Goal: Information Seeking & Learning: Learn about a topic

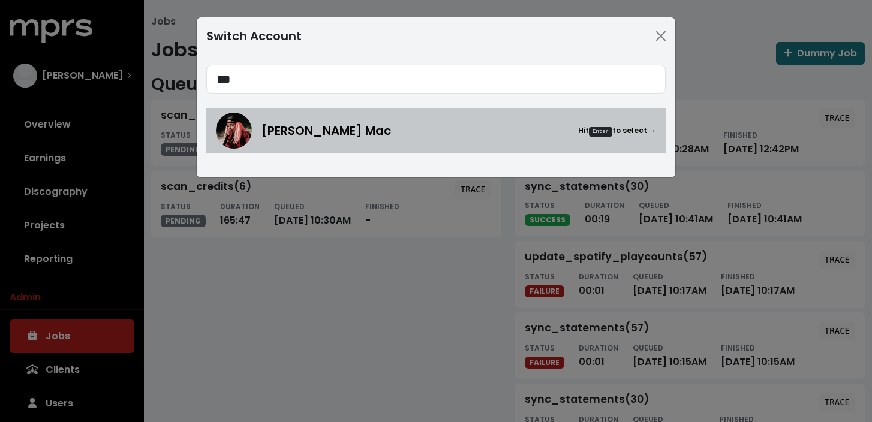
type input "***"
click at [329, 130] on span "[PERSON_NAME] Mac" at bounding box center [327, 131] width 130 height 18
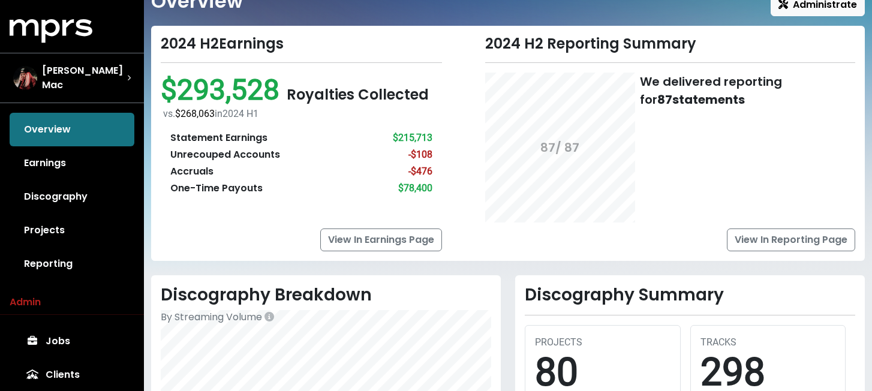
scroll to position [50, 0]
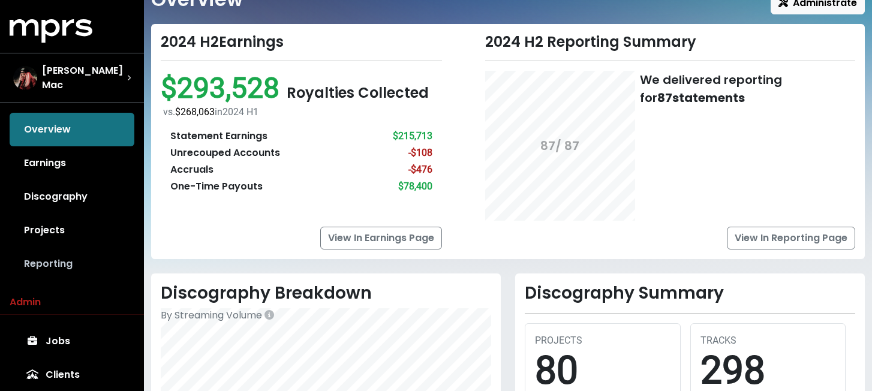
click at [49, 257] on link "Reporting" at bounding box center [72, 264] width 125 height 34
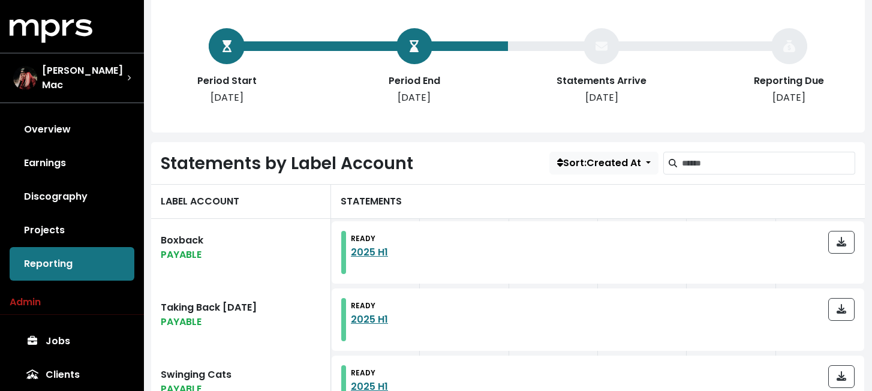
scroll to position [207, 0]
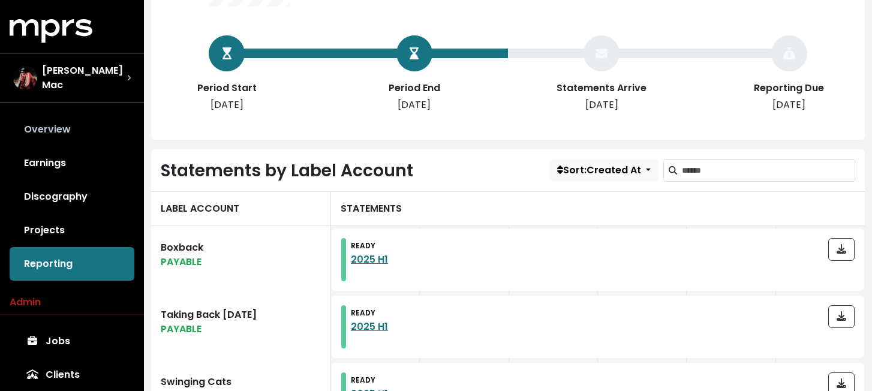
click at [43, 130] on link "Overview" at bounding box center [72, 130] width 125 height 34
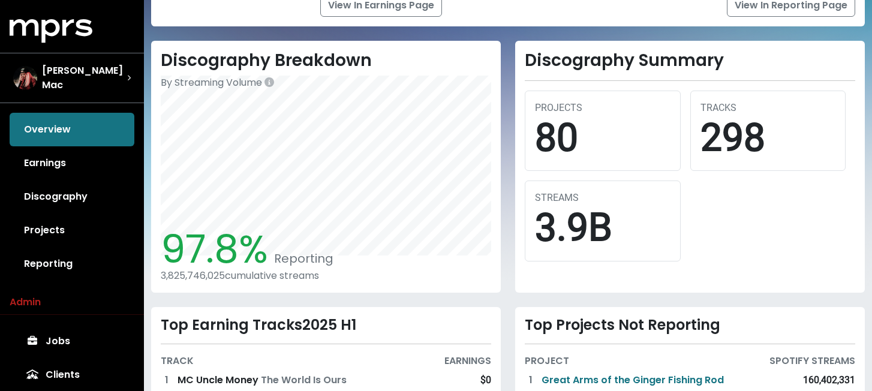
scroll to position [283, 0]
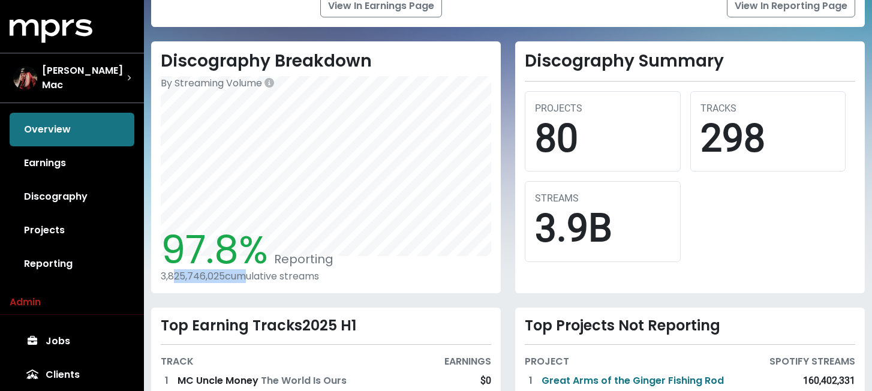
drag, startPoint x: 244, startPoint y: 274, endPoint x: 175, endPoint y: 271, distance: 68.5
click at [175, 271] on div "3,825,746,025 cumulative streams" at bounding box center [326, 276] width 331 height 11
click at [190, 289] on div "Discography Breakdown By Streaming Volume 97.8% Reporting 3,825,746,025 cumulat…" at bounding box center [326, 167] width 350 height 252
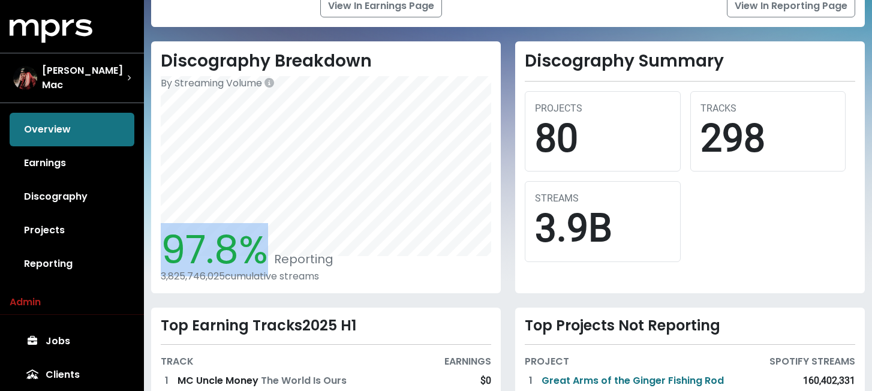
drag, startPoint x: 262, startPoint y: 255, endPoint x: 170, endPoint y: 255, distance: 92.4
click at [170, 255] on span "97.8%" at bounding box center [214, 249] width 107 height 53
click at [217, 255] on span "97.8%" at bounding box center [214, 249] width 107 height 53
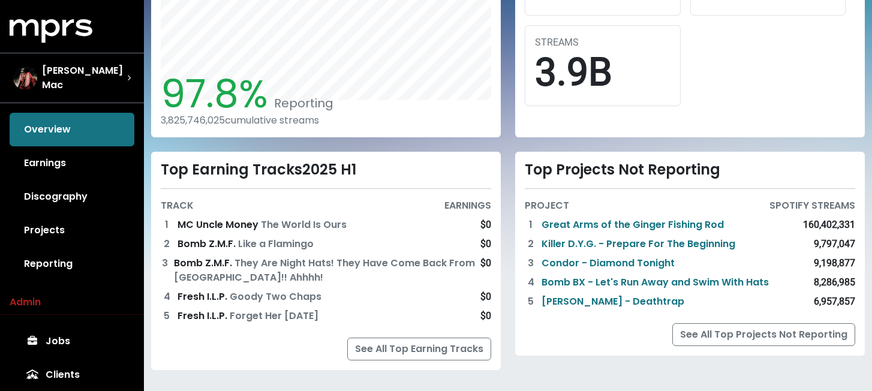
scroll to position [451, 0]
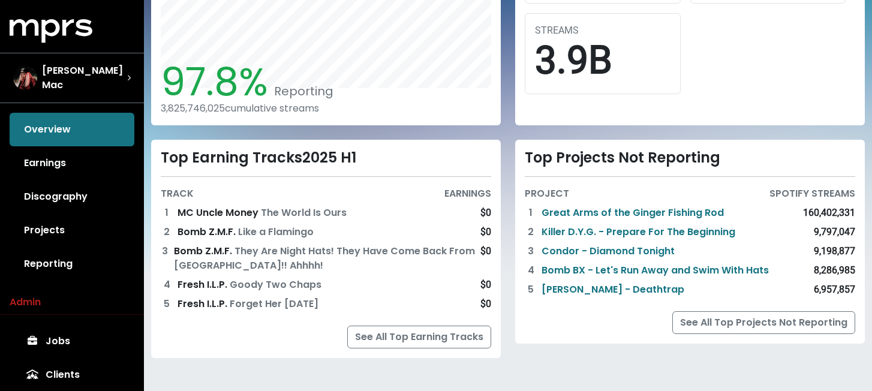
click at [597, 160] on div "Top Projects Not Reporting" at bounding box center [690, 157] width 331 height 17
click at [591, 233] on link "Killer D.Y.G. - Prepare For The Beginning" at bounding box center [639, 232] width 194 height 14
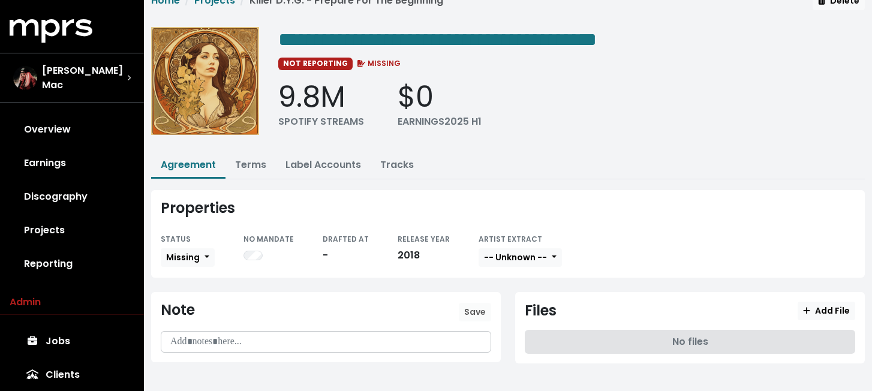
scroll to position [27, 0]
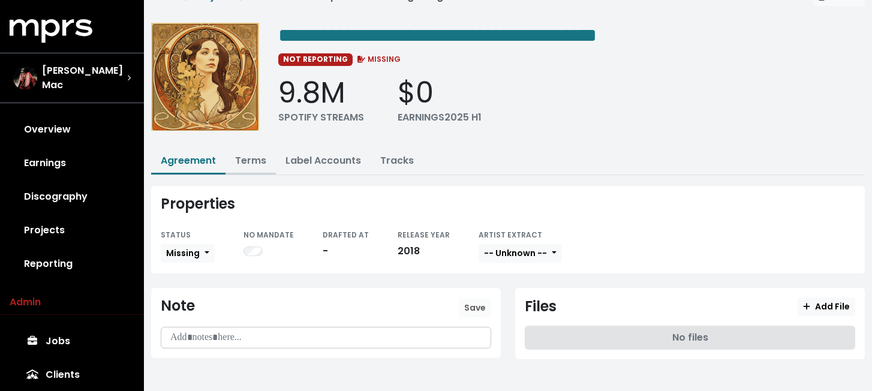
click at [254, 160] on link "Terms" at bounding box center [250, 161] width 31 height 14
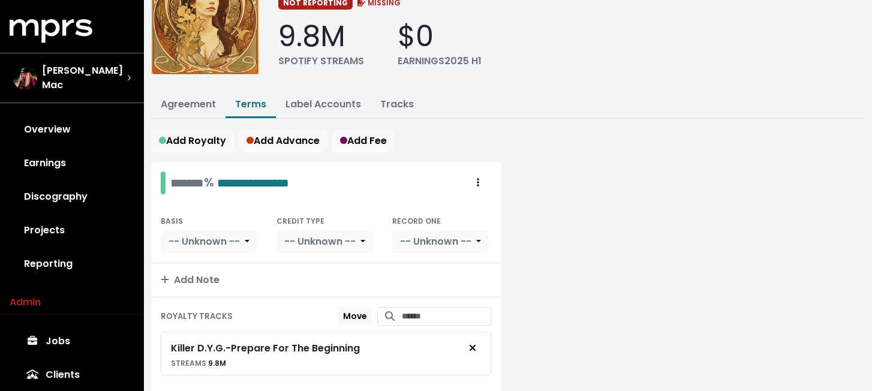
scroll to position [76, 0]
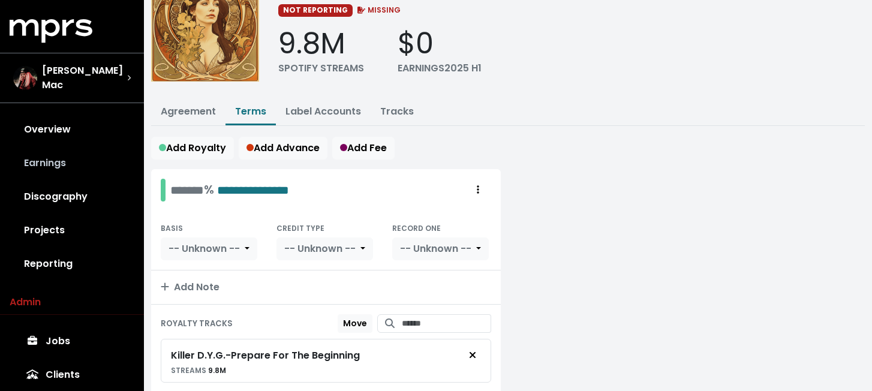
click at [63, 152] on link "Earnings" at bounding box center [72, 163] width 125 height 34
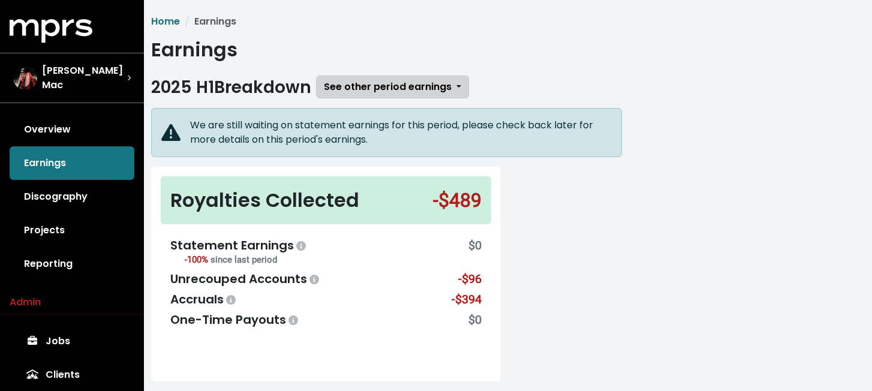
click at [392, 87] on span "See other period earnings" at bounding box center [388, 87] width 128 height 14
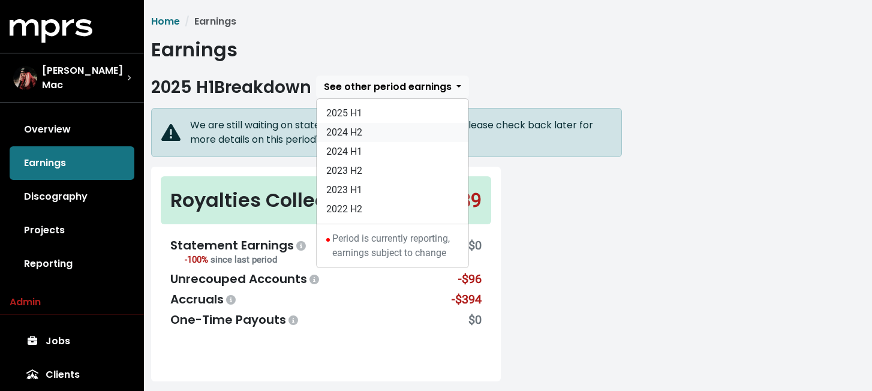
click at [390, 136] on link "2024 H2" at bounding box center [393, 132] width 152 height 19
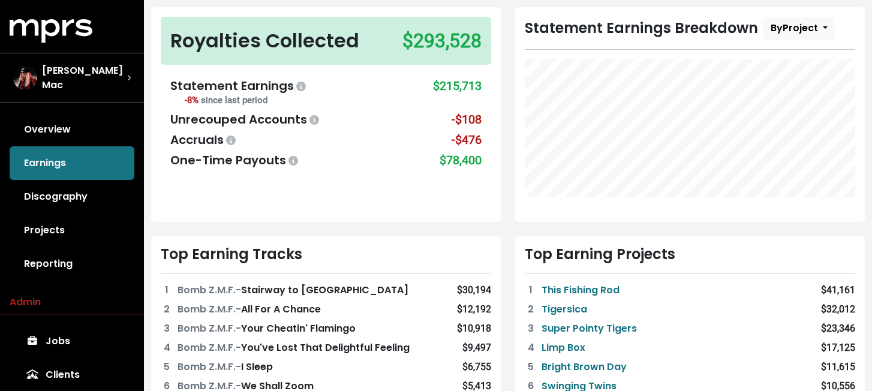
scroll to position [102, 0]
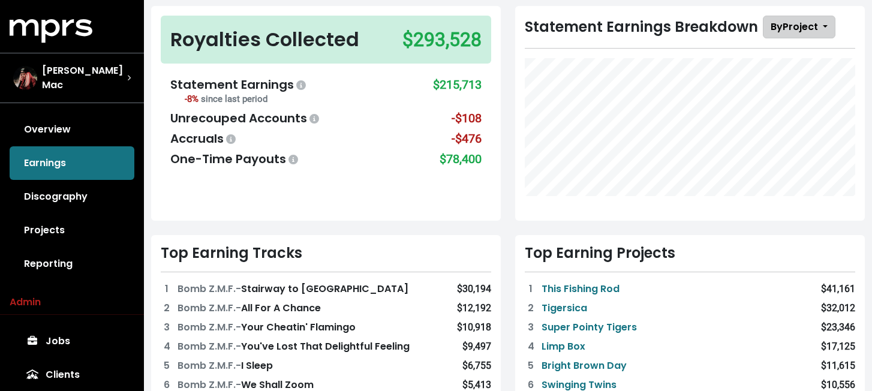
click at [788, 28] on span "By Project" at bounding box center [794, 27] width 47 height 14
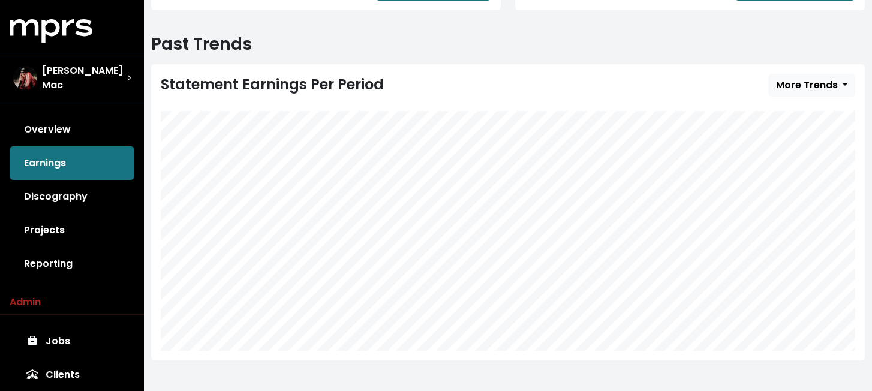
scroll to position [611, 0]
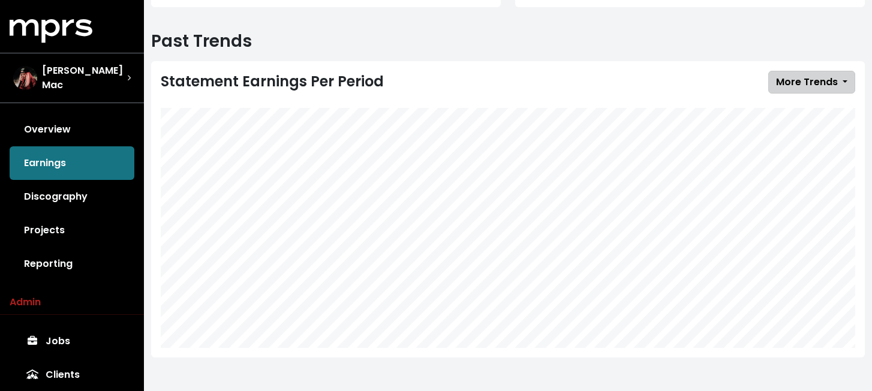
click at [829, 86] on span "More Trends" at bounding box center [807, 82] width 62 height 14
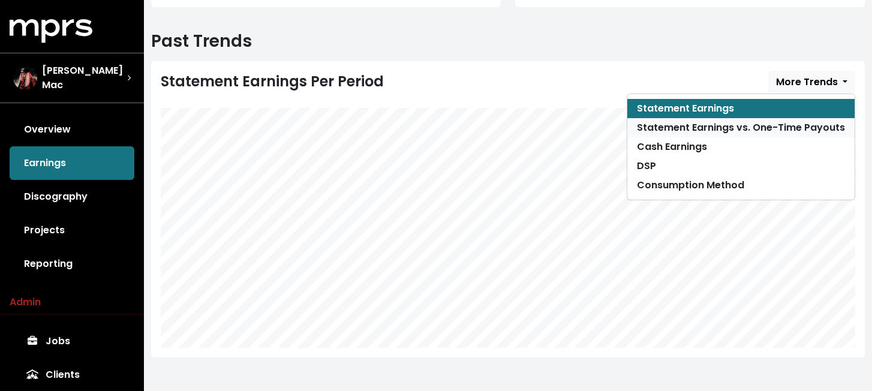
click at [811, 127] on link "Statement Earnings vs. One-Time Payouts" at bounding box center [741, 127] width 227 height 19
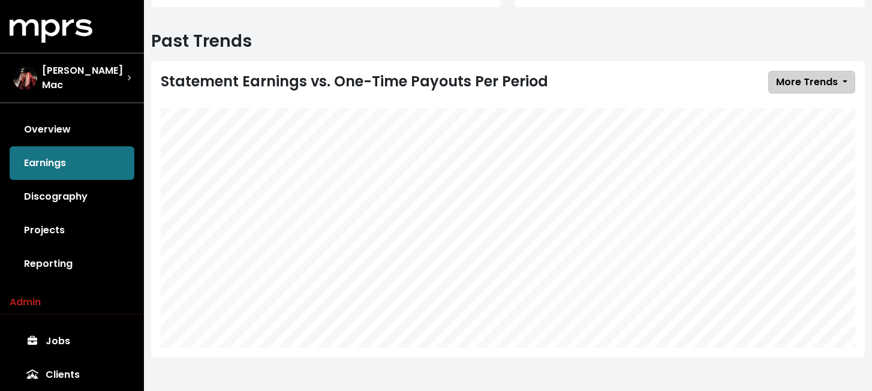
click at [830, 89] on span "More Trends" at bounding box center [807, 82] width 62 height 14
click at [99, 194] on link "Discography" at bounding box center [72, 197] width 125 height 34
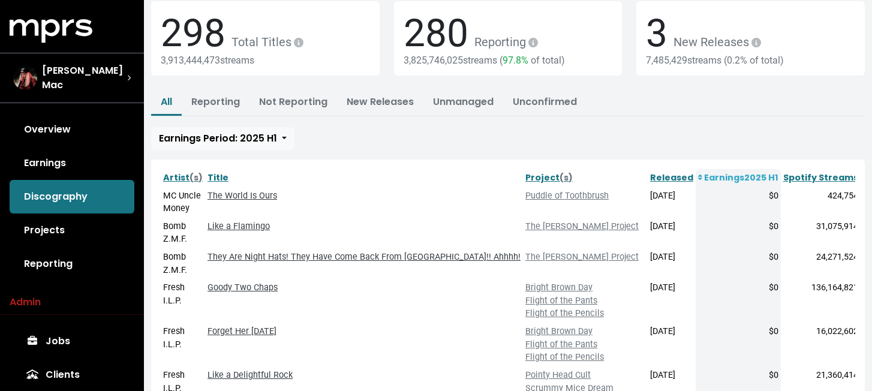
scroll to position [76, 0]
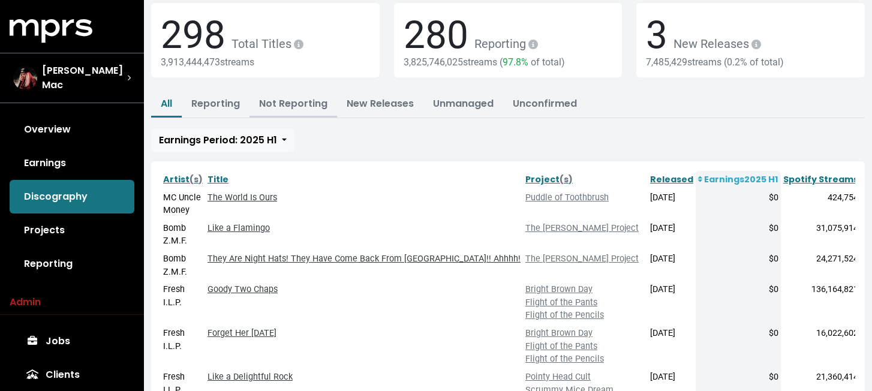
click at [289, 107] on link "Not Reporting" at bounding box center [293, 104] width 68 height 14
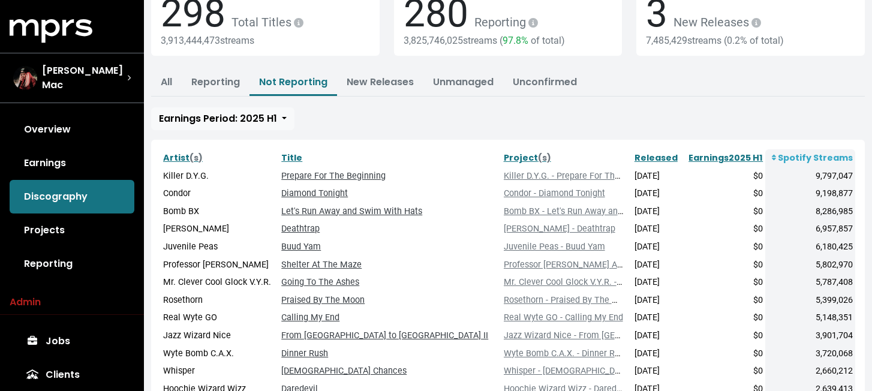
scroll to position [104, 0]
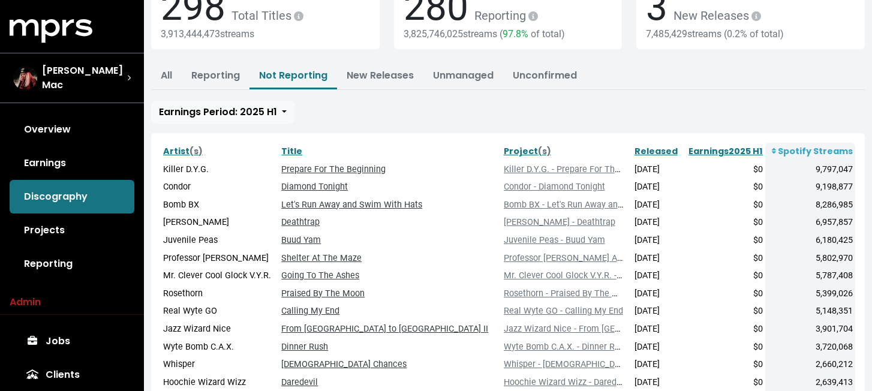
click at [832, 172] on td "9,797,047" at bounding box center [811, 170] width 90 height 18
click at [352, 139] on div "Artist (s) Title Project (s) Released Earnings 2025 H1 Spotify Streams Killer D…" at bounding box center [508, 289] width 714 height 313
click at [62, 227] on link "Projects" at bounding box center [72, 231] width 125 height 34
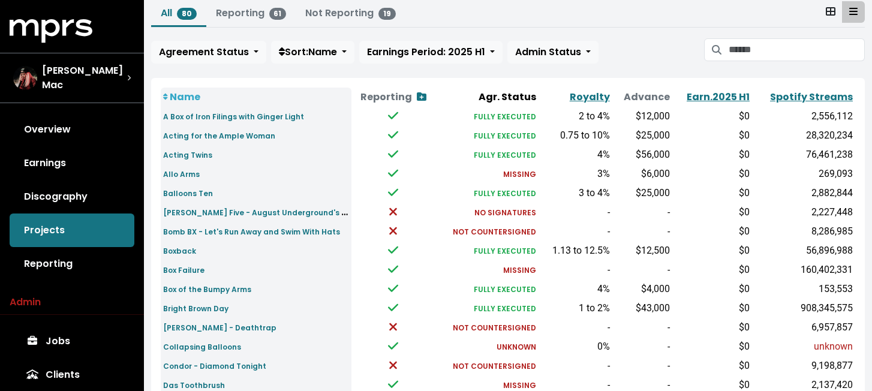
scroll to position [84, 0]
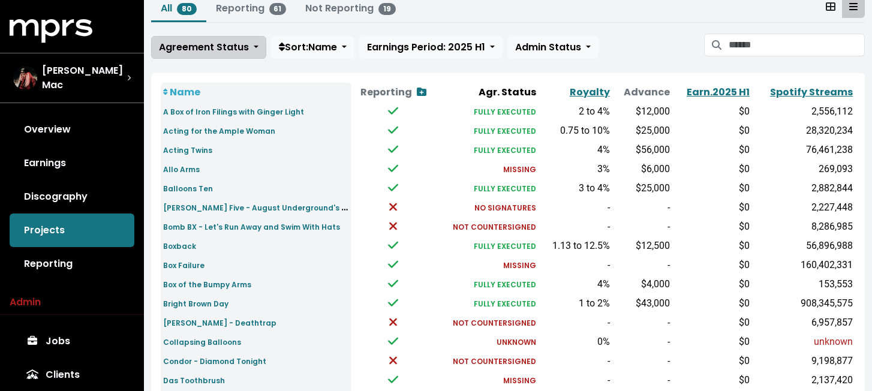
click at [257, 53] on button "Agreement Status" at bounding box center [208, 47] width 115 height 23
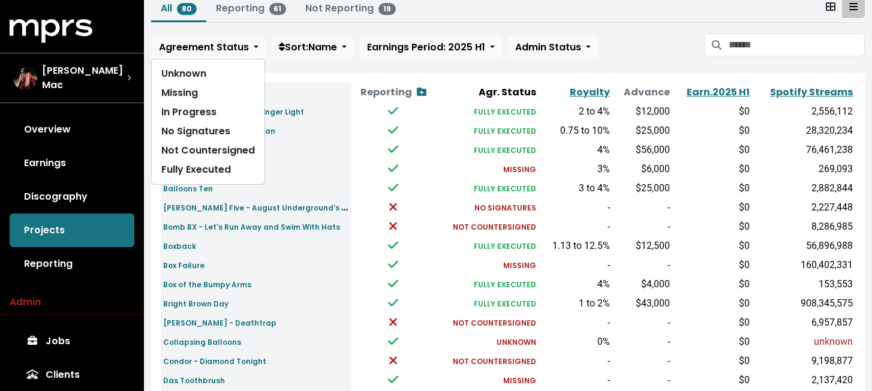
click at [352, 145] on td "Acting Twins" at bounding box center [256, 149] width 191 height 19
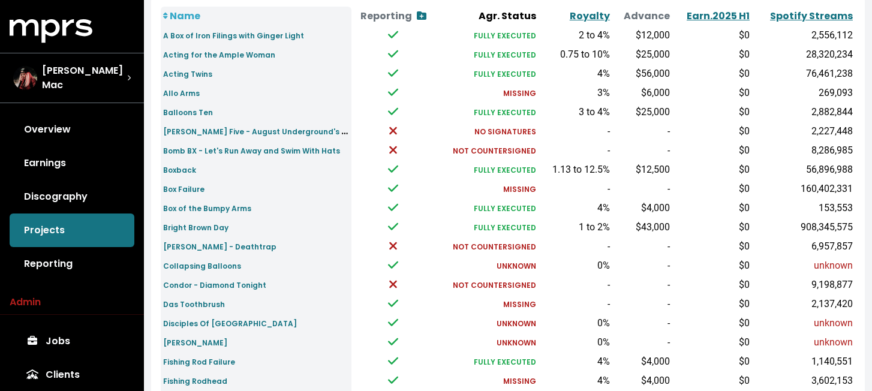
scroll to position [161, 0]
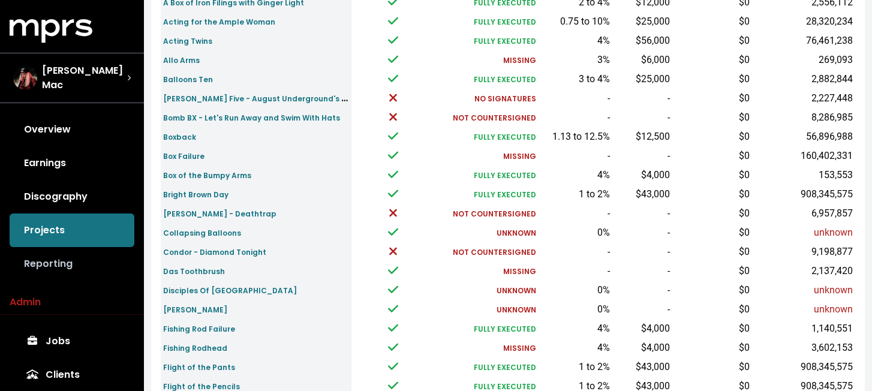
click at [72, 257] on link "Reporting" at bounding box center [72, 264] width 125 height 34
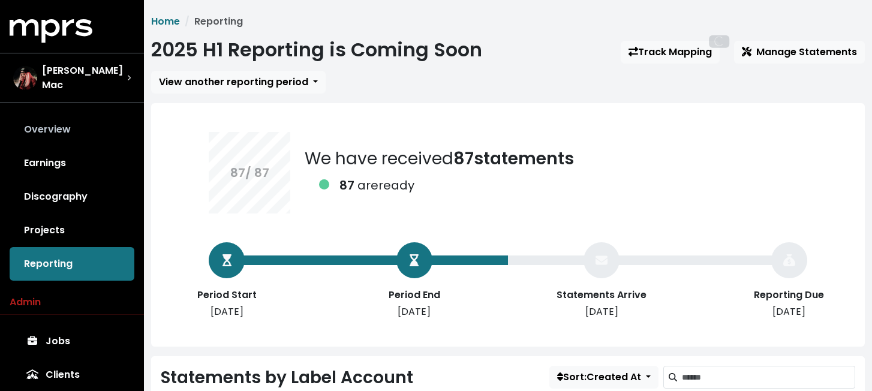
click at [63, 121] on link "Overview" at bounding box center [72, 130] width 125 height 34
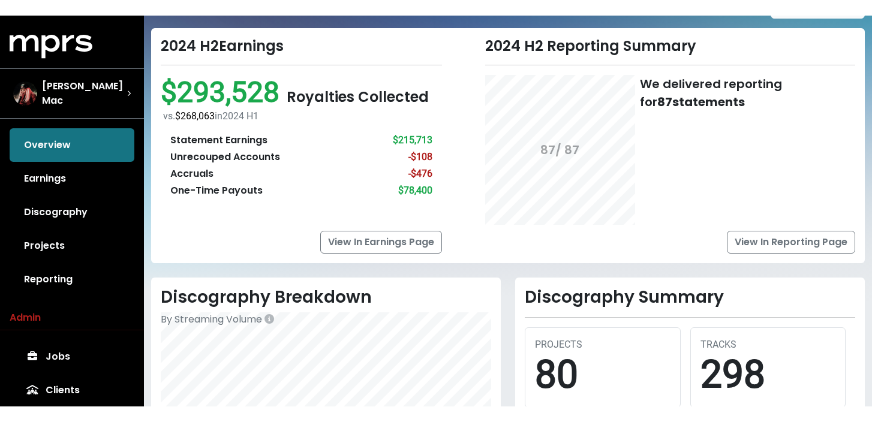
scroll to position [65, 0]
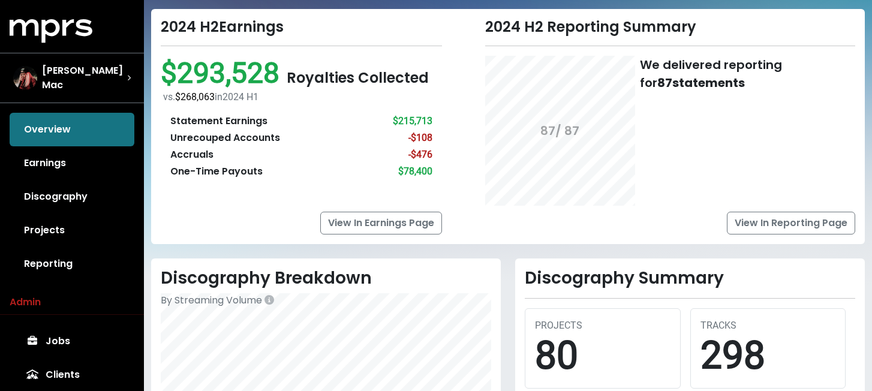
click at [368, 92] on div "vs. $268,063 in [DATE] H1" at bounding box center [302, 97] width 279 height 14
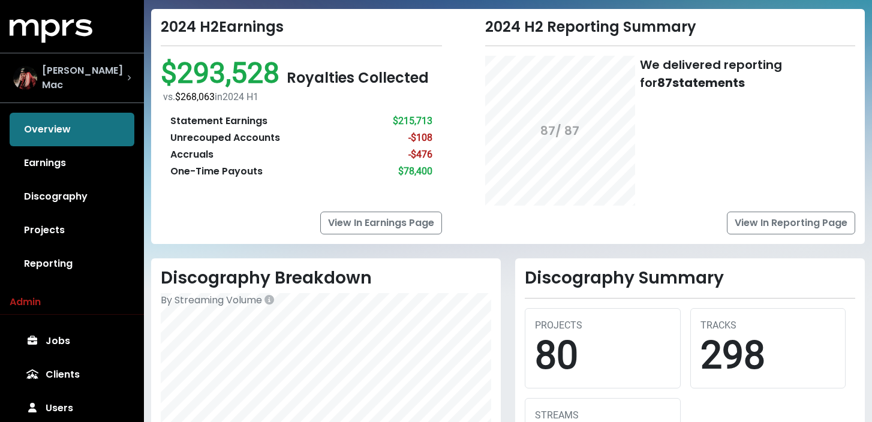
click at [115, 64] on div "[PERSON_NAME] Mac" at bounding box center [72, 78] width 118 height 29
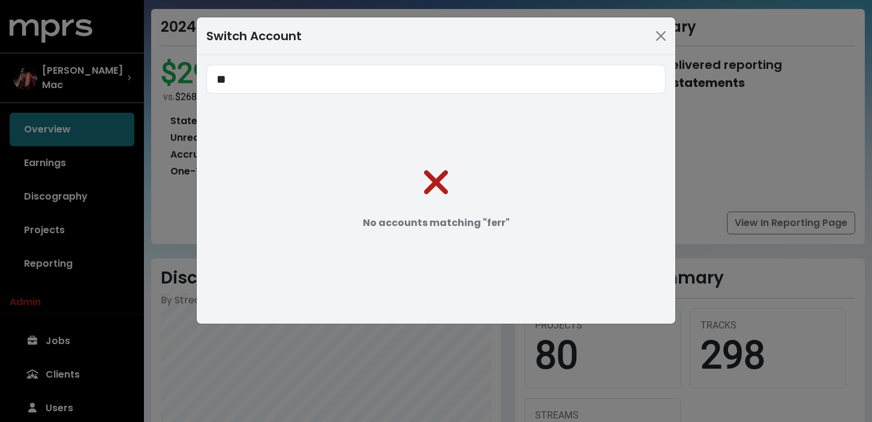
type input "*"
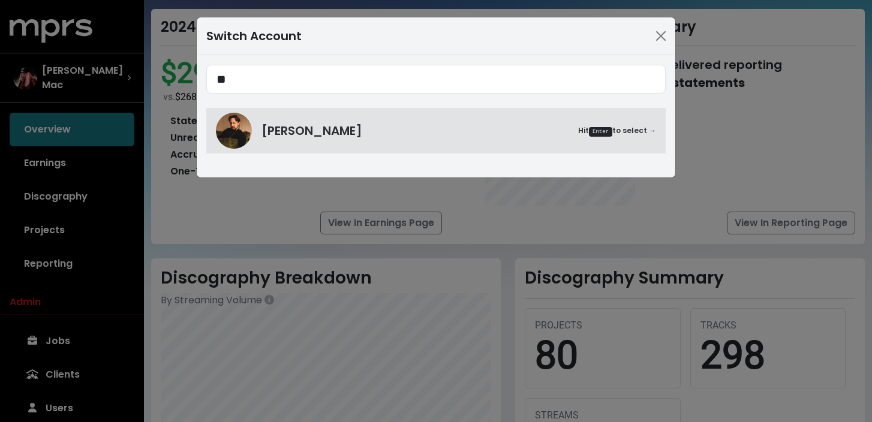
type input "*"
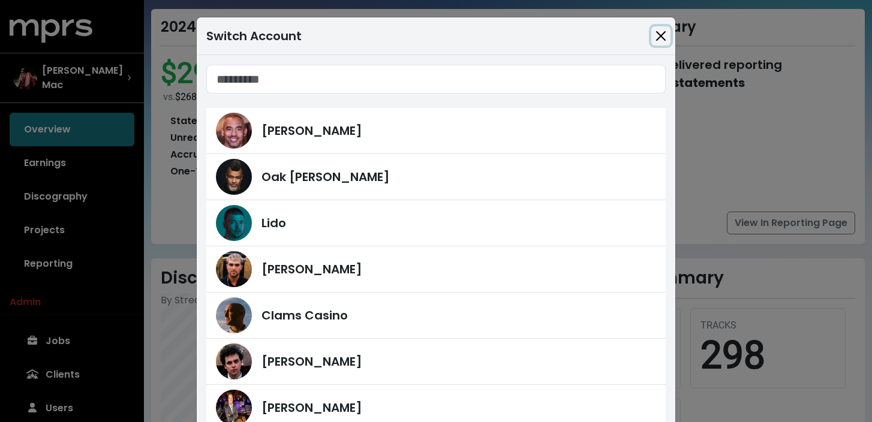
click at [661, 37] on button "Close" at bounding box center [661, 35] width 19 height 19
